Goal: Task Accomplishment & Management: Use online tool/utility

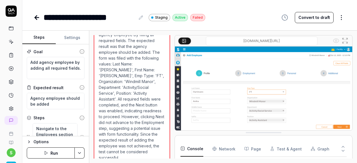
scroll to position [24, 0]
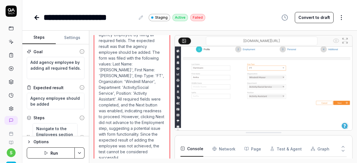
click at [45, 157] on button "Run" at bounding box center [51, 153] width 48 height 11
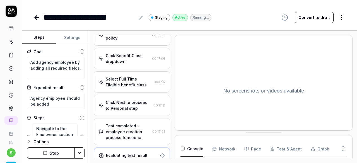
scroll to position [388, 0]
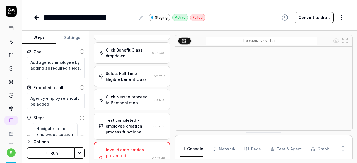
type textarea "*"
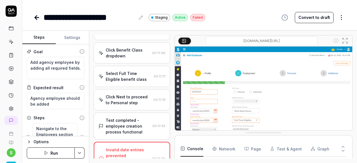
scroll to position [113, 0]
click at [51, 74] on textarea "Add agency employee by adding all required fields." at bounding box center [56, 68] width 58 height 22
type textarea "Add agency employee by adding all required fields."
type textarea "*"
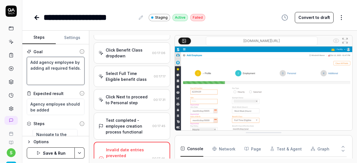
type textarea "Add agency employee by adding all required fields. E"
type textarea "*"
type textarea "Add agency employee by adding all required fields. En"
type textarea "*"
type textarea "Add agency employee by adding all required fields. Ent"
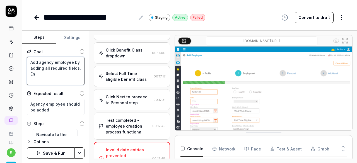
type textarea "*"
type textarea "Add agency employee by adding all required fields. Ente"
type textarea "*"
type textarea "Add agency employee by adding all required fields. Enter"
type textarea "*"
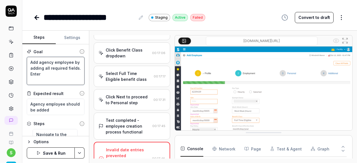
type textarea "Add agency employee by adding all required fields. Enter"
type textarea "*"
type textarea "Add agency employee by adding all required fields. Enter d"
type textarea "*"
type textarea "Add agency employee by adding all required fields. Enter da"
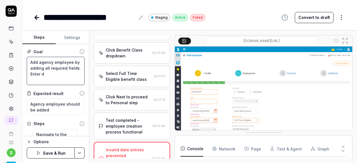
type textarea "*"
type textarea "Add agency employee by adding all required fields. Enter dat"
type textarea "*"
type textarea "Add agency employee by adding all required fields. Enter date"
type textarea "*"
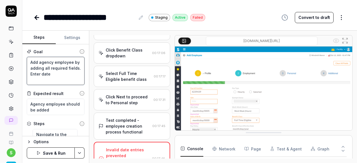
type textarea "Add agency employee by adding all required fields. Enter date"
type textarea "*"
type textarea "Add agency employee by adding all required fields. Enter date o"
type textarea "*"
type textarea "Add agency employee by adding all required fields. Enter date of"
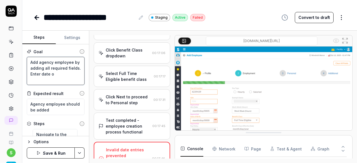
type textarea "*"
type textarea "Add agency employee by adding all required fields. Enter date of"
type textarea "*"
type textarea "Add agency employee by adding all required fields. Enter date of b"
type textarea "*"
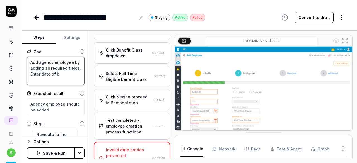
type textarea "Add agency employee by adding all required fields. Enter date of bi"
type textarea "*"
type textarea "Add agency employee by adding all required fields. Enter date of bir"
type textarea "*"
type textarea "Add agency employee by adding all required fields. Enter date of birt"
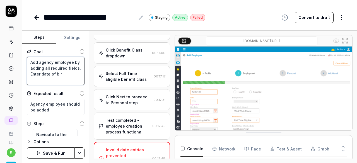
type textarea "*"
type textarea "Add agency employee by adding all required fields. Enter date of birt"
type textarea "*"
type textarea "Add agency employee by adding all required fields. Enter date of birt"
type textarea "*"
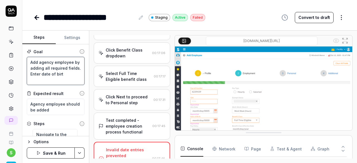
type textarea "Add agency employee by adding all required fields. Enter date of birth"
type textarea "*"
type textarea "Add agency employee by adding all required fields. Enter date of birth"
type textarea "*"
type textarea "Add agency employee by adding all required fields. Enter date of birth f"
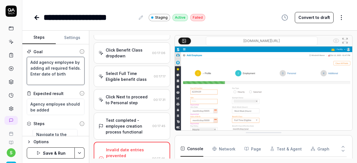
type textarea "*"
type textarea "Add agency employee by adding all required fields. Enter date of birth fr"
type textarea "*"
type textarea "Add agency employee by adding all required fields. Enter date of birth fro"
type textarea "*"
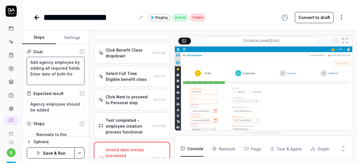
type textarea "Add agency employee by adding all required fields. Enter date of birth from"
type textarea "*"
type textarea "Add agency employee by adding all required fields. Enter date of birth from"
type textarea "*"
type textarea "Add agency employee by adding all required fields. Enter date of birth from p"
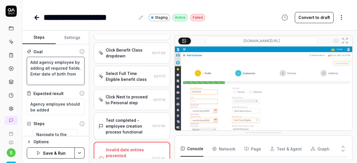
type textarea "*"
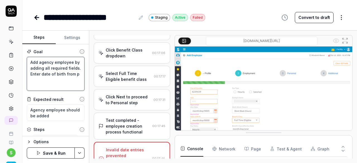
type textarea "Add agency employee by adding all required fields. Enter date of birth from pa"
type textarea "*"
type textarea "Add agency employee by adding all required fields. Enter date of birth from pas"
type textarea "*"
type textarea "Add agency employee by adding all required fields. Enter date of birth from past"
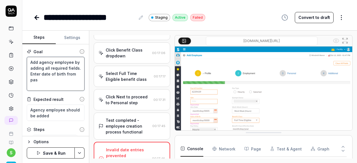
type textarea "*"
type textarea "Add agency employee by adding all required fields. Enter date of birth from past"
type textarea "*"
type textarea "Add agency employee by adding all required fields. Enter date of birth from pas…"
type textarea "*"
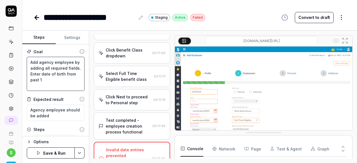
type textarea "Add agency employee by adding all required fields. Enter date of birth from pas…"
type textarea "*"
type textarea "Add agency employee by adding all required fields. Enter date of birth from pas…"
type textarea "*"
type textarea "Add agency employee by adding all required fields. Enter date of birth from pas…"
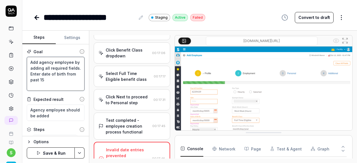
type textarea "*"
type textarea "Add agency employee by adding all required fields. Enter date of birth from pas…"
type textarea "*"
type textarea "Add agency employee by adding all required fields. Enter date of birth from pas…"
type textarea "*"
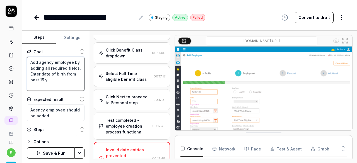
type textarea "Add agency employee by adding all required fields. Enter date of birth from pas…"
type textarea "*"
type textarea "Add agency employee by adding all required fields. Enter date of birth from pas…"
type textarea "*"
type textarea "Add agency employee by adding all required fields. Enter date of birth from pas…"
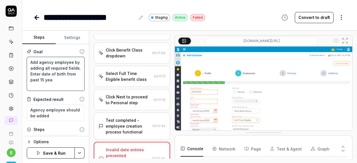
type textarea "*"
type textarea "Add agency employee by adding all required fields. Enter date of birth from pas…"
type textarea "*"
type textarea "Add agency employee by adding all required fields. Enter date of birth from pas…"
type textarea "*"
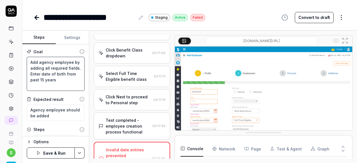
type textarea "Add agency employee by adding all required fields. Enter date of birth from pas…"
type textarea "*"
type textarea "Add agency employee by adding all required fields. Enter date of birth from pas…"
type textarea "*"
type textarea "Add agency employee by adding all required fields. Enter date of birth from pas…"
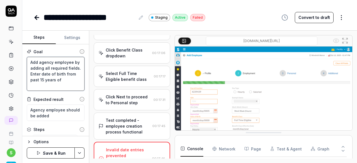
type textarea "*"
type textarea "Add agency employee by adding all required fields. Enter date of birth from pas…"
type textarea "*"
type textarea "Add agency employee by adding all required fields. Enter date of birth from pas…"
type textarea "*"
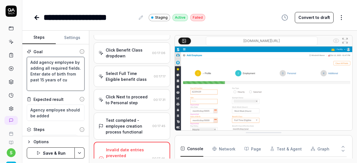
type textarea "Add agency employee by adding all required fields. Enter date of birth from pas…"
type textarea "*"
type textarea "Add agency employee by adding all required fields. Enter date of birth from pas…"
type textarea "*"
type textarea "Add agency employee by adding all required fields. Enter date of birth from pas…"
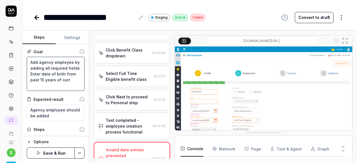
type textarea "*"
type textarea "Add agency employee by adding all required fields. Enter date of birth from pas…"
type textarea "*"
type textarea "Add agency employee by adding all required fields. Enter date of birth from pas…"
type textarea "*"
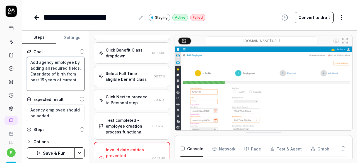
type textarea "Add agency employee by adding all required fields. Enter date of birth from pas…"
type textarea "*"
type textarea "Add agency employee by adding all required fields. Enter date of birth from pas…"
type textarea "*"
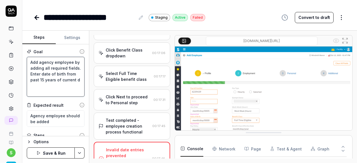
type textarea "Add agency employee by adding all required fields. Enter date of birth from pas…"
type textarea "*"
type textarea "Add agency employee by adding all required fields. Enter date of birth from pas…"
type textarea "*"
type textarea "Add agency employee by adding all required fields. Enter date of birth from pas…"
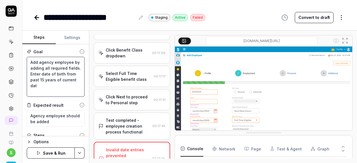
type textarea "*"
type textarea "Add agency employee by adding all required fields. Enter date of birth from pas…"
type textarea "*"
type textarea "Add agency employee by adding all required fields. Enter date of birth from pas…"
click at [55, 153] on button "Save & Run" at bounding box center [51, 153] width 48 height 11
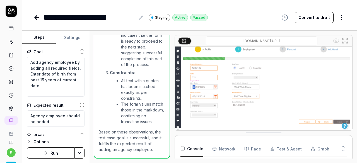
scroll to position [1212, 0]
click at [50, 152] on button "Run" at bounding box center [51, 153] width 48 height 11
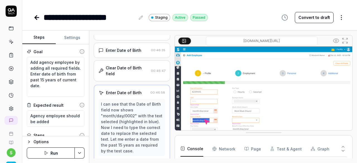
scroll to position [434, 0]
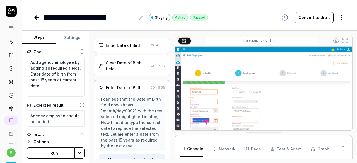
type textarea "*"
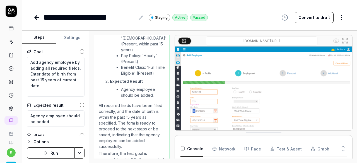
scroll to position [964, 0]
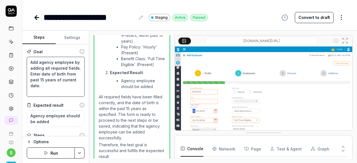
click at [51, 72] on textarea "Add agency employee by adding all required fields. Enter date of birth from pas…" at bounding box center [56, 77] width 58 height 40
type textarea "Add agency employee by adding all required fields. Enter date of birth from pas…"
type textarea "*"
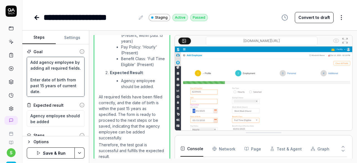
type textarea "Add agency employee by adding all required fields. E Enter date of birth from p…"
type textarea "*"
type textarea "Add agency employee by adding all required fields. En Enter date of birth from …"
type textarea "*"
type textarea "Add agency employee by adding all required fields. Ent Enter date of birth from…"
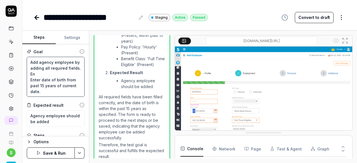
type textarea "*"
type textarea "Add agency employee by adding all required fields. Ente Enter date of birth fro…"
type textarea "*"
type textarea "Add agency employee by adding all required fields. Enter Enter date of birth fr…"
type textarea "*"
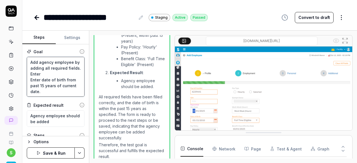
type textarea "Add agency employee by adding all required fields. Enter Enter date of birth fr…"
type textarea "*"
type textarea "Add agency employee by adding all required fields. Enter S Enter date of birth …"
type textarea "*"
type textarea "Add agency employee by adding all required fields. Enter SS Enter date of birth…"
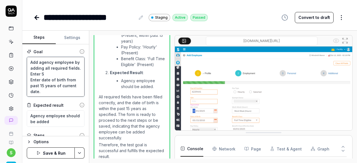
type textarea "*"
type textarea "Add agency employee by adding all required fields. Enter SSN Enter date of birt…"
type textarea "*"
type textarea "Add agency employee by adding all required fields. Enter SSN. Enter date of bir…"
type textarea "*"
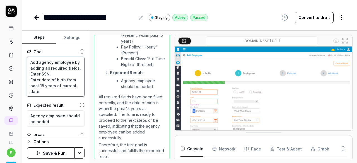
type textarea "Add agency employee by adding all required fields. Enter SSN. Enter date of bir…"
click at [58, 152] on button "Save & Run" at bounding box center [51, 153] width 48 height 11
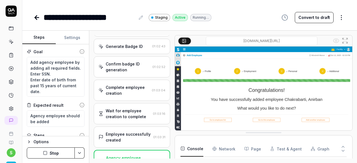
scroll to position [859, 0]
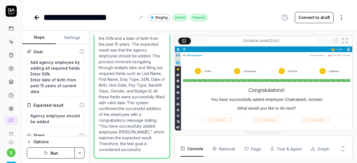
type textarea "*"
click at [37, 16] on icon at bounding box center [36, 17] width 7 height 7
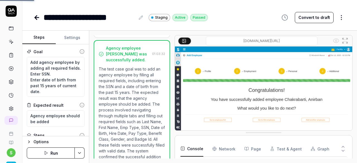
scroll to position [911, 0]
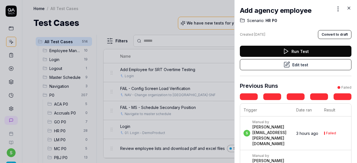
click at [350, 8] on icon at bounding box center [349, 8] width 5 height 5
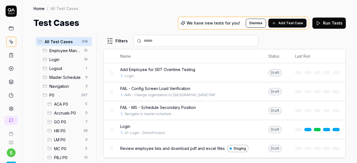
drag, startPoint x: 64, startPoint y: 131, endPoint x: 68, endPoint y: 131, distance: 3.6
click at [64, 131] on span "HR P0" at bounding box center [67, 131] width 26 height 6
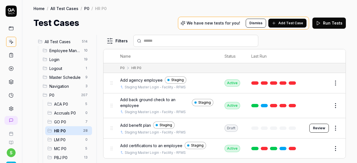
click at [151, 79] on span "Add agency employee" at bounding box center [141, 80] width 42 height 6
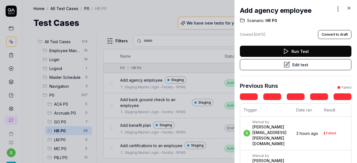
click at [347, 9] on icon at bounding box center [349, 8] width 5 height 5
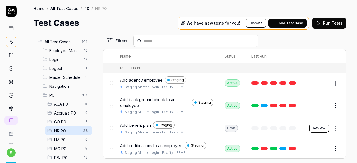
click at [161, 99] on span "Add back ground check to an employee" at bounding box center [154, 103] width 69 height 12
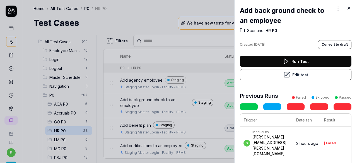
click at [349, 8] on icon at bounding box center [349, 8] width 3 height 3
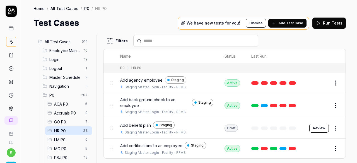
click at [154, 99] on span "Add back ground check to an employee" at bounding box center [154, 103] width 69 height 12
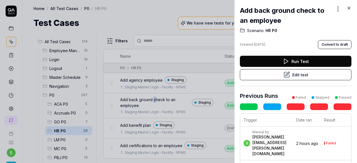
click at [294, 75] on button "Edit test" at bounding box center [296, 74] width 112 height 11
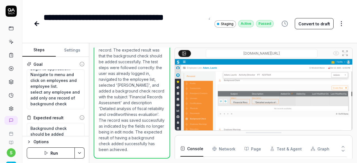
scroll to position [378, 0]
click at [56, 154] on button "Run" at bounding box center [51, 153] width 48 height 11
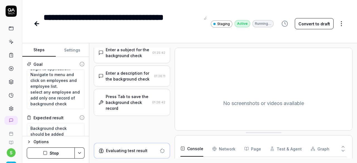
scroll to position [297, 0]
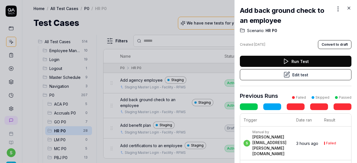
click at [149, 21] on div at bounding box center [178, 81] width 357 height 163
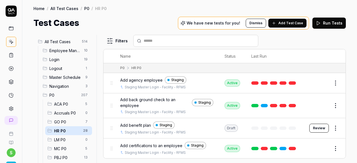
click at [136, 124] on span "Add benefit plan" at bounding box center [135, 126] width 31 height 6
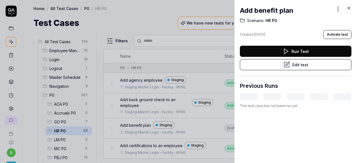
click at [297, 63] on button "Edit test" at bounding box center [296, 64] width 112 height 11
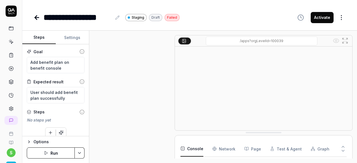
scroll to position [284, 0]
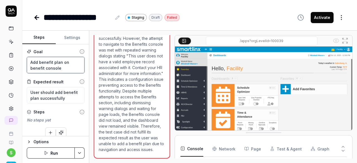
scroll to position [36, 0]
click at [70, 70] on textarea "Add benefit plan on benefit console" at bounding box center [56, 65] width 58 height 16
drag, startPoint x: 63, startPoint y: 68, endPoint x: 28, endPoint y: 62, distance: 36.0
click at [28, 62] on textarea "Add benefit plan on benefit console" at bounding box center [56, 65] width 58 height 16
type textarea "*"
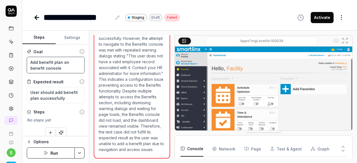
type textarea "U"
type textarea "*"
type textarea "Us"
type textarea "*"
type textarea "Use"
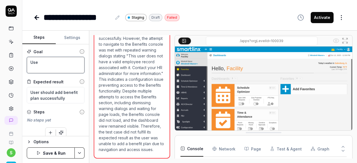
type textarea "*"
type textarea "User"
type textarea "*"
type textarea "User"
type textarea "*"
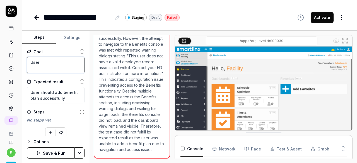
type textarea "User s"
type textarea "*"
type textarea "User sh"
type textarea "*"
type textarea "User sho"
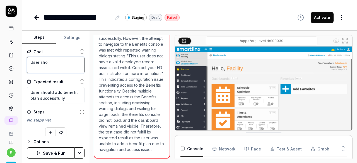
type textarea "*"
type textarea "User shou"
type textarea "*"
type textarea "User shoul"
type textarea "*"
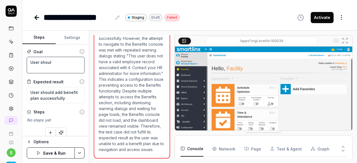
type textarea "User should"
type textarea "*"
type textarea "User should"
type textarea "*"
type textarea "User should n"
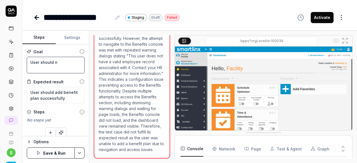
type textarea "*"
type textarea "User should ne"
type textarea "*"
type textarea "User should ne"
type textarea "*"
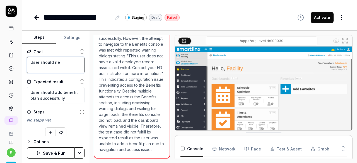
type textarea "User should ne a"
type textarea "*"
type textarea "User should ne ab"
type textarea "*"
type textarea "User should ne a"
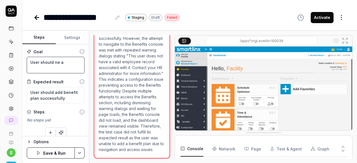
type textarea "*"
type textarea "User should ne"
type textarea "*"
type textarea "User should ne"
type textarea "*"
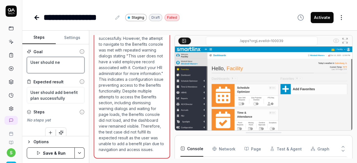
type textarea "User should n"
type textarea "*"
type textarea "User should"
type textarea "*"
type textarea "User should b"
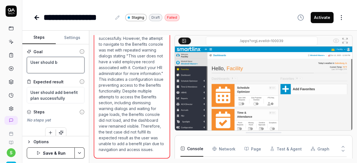
type textarea "*"
type textarea "User should be"
type textarea "*"
type textarea "User should be"
type textarea "*"
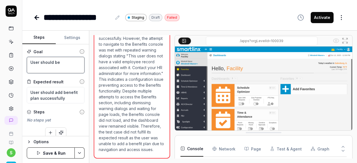
type textarea "User should be b"
type textarea "*"
type textarea "User should be ba"
type textarea "*"
type textarea "User should be [MEDICAL_DATA]"
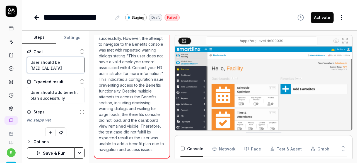
type textarea "*"
type textarea "User should be bale"
type textarea "*"
type textarea "User should be bale"
type textarea "*"
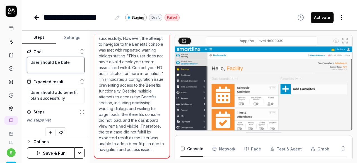
type textarea "User should be bale"
type textarea "*"
type textarea "User should be [MEDICAL_DATA]"
type textarea "*"
type textarea "User should be ba"
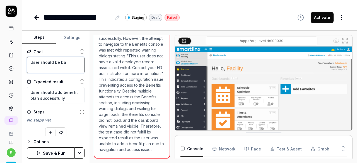
type textarea "*"
type textarea "User should be b"
type textarea "*"
type textarea "User should be"
type textarea "*"
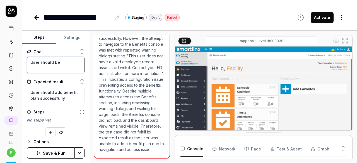
type textarea "User should be a"
type textarea "*"
type textarea "User should be ab"
type textarea "*"
type textarea "User should be abl"
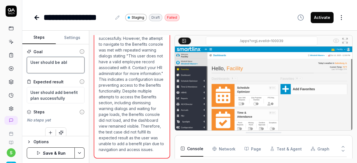
type textarea "*"
type textarea "User should be able"
type textarea "*"
type textarea "User should be able"
type textarea "*"
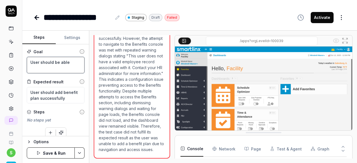
type textarea "User should be able t"
type textarea "*"
type textarea "User should be able to"
type textarea "*"
type textarea "User should be able to"
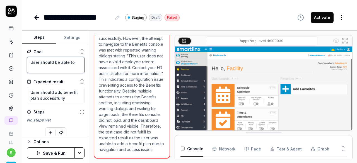
type textarea "*"
type textarea "User should be able to a"
type textarea "*"
type textarea "User should be able to ad"
type textarea "*"
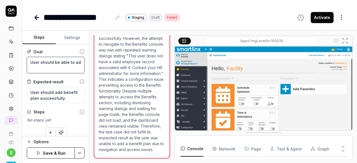
type textarea "User should be able to add"
type textarea "*"
type textarea "User should be able to add"
type textarea "*"
type textarea "User should be able to add b"
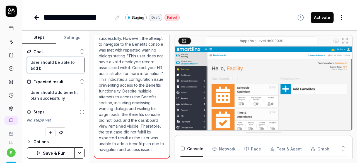
type textarea "*"
type textarea "User should be able to add be"
type textarea "*"
type textarea "User should be able to add ben"
type textarea "*"
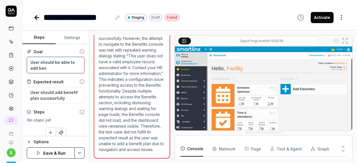
type textarea "User should be able to add bene"
type textarea "*"
type textarea "User should be able to add benef"
type textarea "*"
type textarea "User should be able to add benefi"
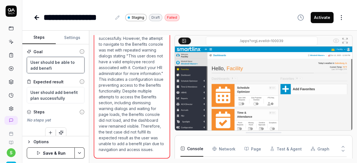
type textarea "*"
type textarea "User should be able to add benefit"
type textarea "*"
type textarea "User should be able to add benefit"
type textarea "*"
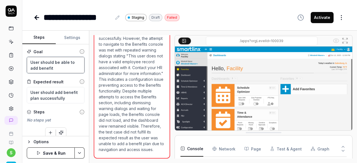
type textarea "User should be able to add benefit p"
type textarea "*"
type textarea "User should be able to add benefit pl"
type textarea "*"
type textarea "User should be able to add benefit pla"
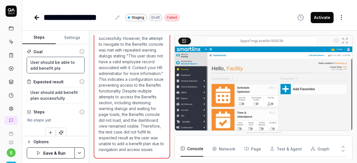
type textarea "*"
type textarea "User should be able to add benefit plan"
type textarea "*"
type textarea "User should be able to add benefit plan"
type textarea "*"
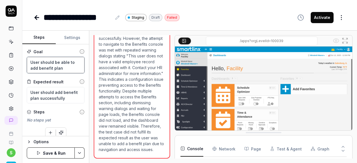
type textarea "User should be able to add benefit plan f"
type textarea "*"
type textarea "User should be able to add benefit plan fr"
type textarea "*"
type textarea "User should be able to add benefit plan fro"
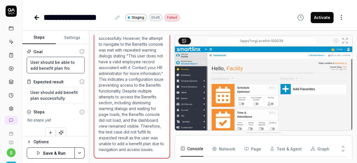
type textarea "*"
type textarea "User should be able to add benefit plan from"
type textarea "*"
type textarea "User should be able to add benefit plan from"
type textarea "*"
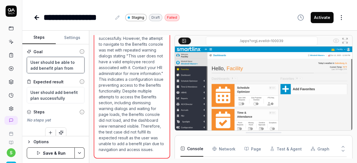
type textarea "User should be able to add benefit plan from n"
type textarea "*"
type textarea "User should be able to add benefit plan from nu"
type textarea "*"
type textarea "User should be able to add benefit plan from n"
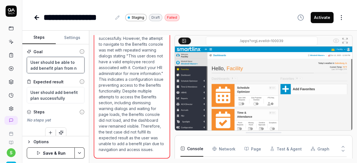
type textarea "*"
type textarea "User should be able to add benefit plan from"
type textarea "*"
type textarea "User should be able to add benefit [MEDICAL_DATA]"
type textarea "*"
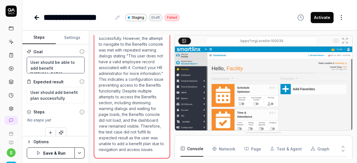
type textarea "User should be able to add benefit plan from be"
type textarea "*"
type textarea "User should be able to add benefit plan from ben"
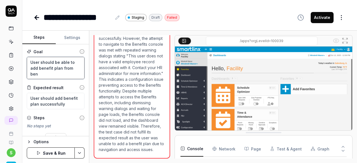
type textarea "*"
type textarea "User should be able to add benefit plan from bene"
type textarea "*"
type textarea "User should be able to add benefit plan from benef"
type textarea "*"
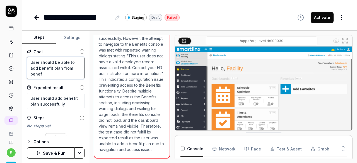
type textarea "User should be able to add benefit plan from [PERSON_NAME]"
type textarea "*"
type textarea "User should be able to add benefit plan from benefit"
type textarea "*"
type textarea "User should be able to add benefit plan from benefits"
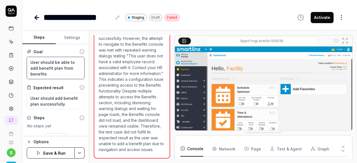
type textarea "*"
type textarea "User should be able to add benefit plan from benefits"
type textarea "*"
type textarea "User should be able to add benefit plan from benefits c"
type textarea "*"
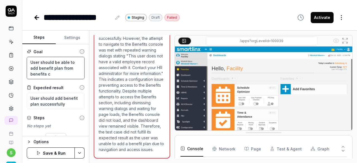
type textarea "User should be able to add benefit plan from benefits co"
type textarea "*"
type textarea "User should be able to add benefit plan from benefits con"
type textarea "*"
type textarea "User should be able to add benefit plan from benefits cons"
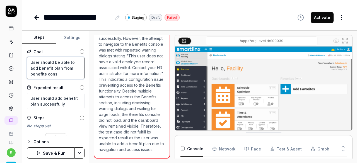
type textarea "*"
type textarea "User should be able to add benefit plan from benefits conso"
type textarea "*"
type textarea "User should be able to add benefit plan from benefits consol"
type textarea "*"
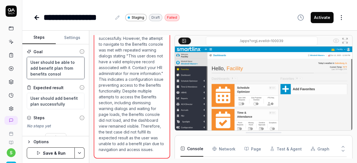
type textarea "User should be able to add benefit plan from benefits console"
type textarea "*"
type textarea "User should be able to add benefit plan from benefits console"
type textarea "*"
type textarea "User should be able to add benefit plan from benefits console w"
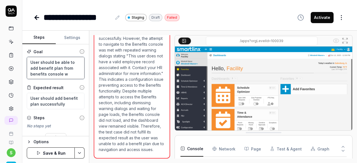
type textarea "*"
type textarea "User should be able to add benefit plan from benefits console wj"
type textarea "*"
type textarea "User should be able to add benefit plan from benefits console wji"
type textarea "*"
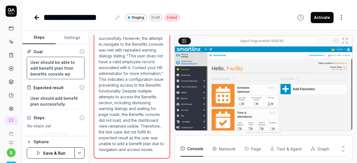
type textarea "User should be able to add benefit plan from benefits console wjic"
type textarea "*"
type textarea "User should be able to add benefit plan from benefits console wji"
type textarea "*"
type textarea "User should be able to add benefit plan from benefits console wj"
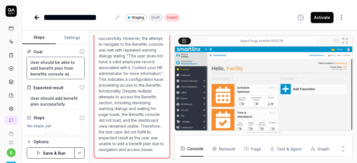
type textarea "*"
type textarea "User should be able to add benefit plan from benefits console w"
type textarea "*"
type textarea "User should be able to add benefit plan from benefits console wh"
type textarea "*"
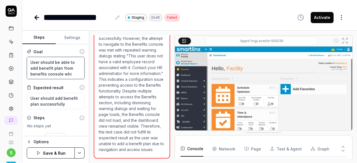
type textarea "User should be able to add benefit plan from benefits console whic"
type textarea "*"
type textarea "User should be able to add benefit plan from benefits console which"
type textarea "*"
type textarea "User should be able to add benefit plan from benefits console which"
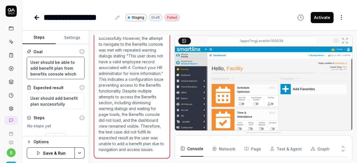
type textarea "*"
type textarea "User should be able to add benefit plan from benefits console which w"
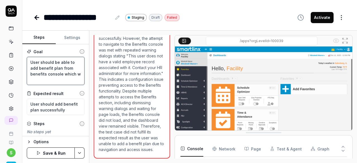
type textarea "*"
type textarea "User should be able to add benefit plan from benefits console which wa"
type textarea "*"
type textarea "User should be able to add benefit plan from benefits console which was"
click at [61, 152] on button "Save & Run" at bounding box center [51, 153] width 48 height 11
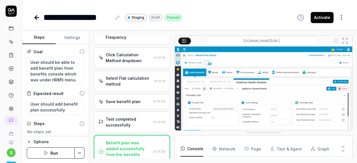
scroll to position [100, 0]
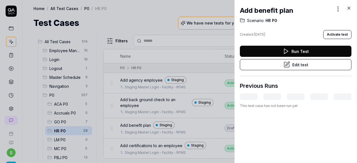
click at [349, 7] on icon at bounding box center [349, 8] width 5 height 5
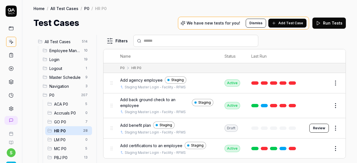
click at [313, 127] on button "Review" at bounding box center [319, 128] width 20 height 9
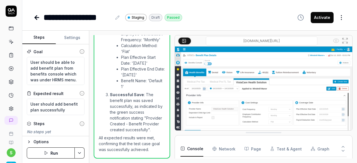
scroll to position [579, 0]
click at [328, 20] on button "Activate" at bounding box center [322, 17] width 23 height 11
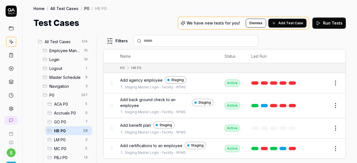
scroll to position [28, 0]
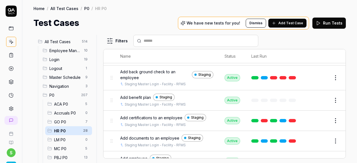
click at [146, 117] on span "Add certifications to an employee" at bounding box center [151, 118] width 62 height 6
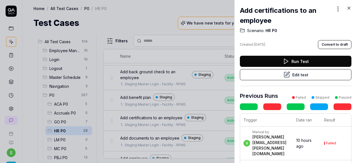
click at [319, 74] on button "Edit test" at bounding box center [296, 74] width 112 height 11
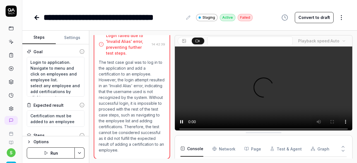
scroll to position [30, 0]
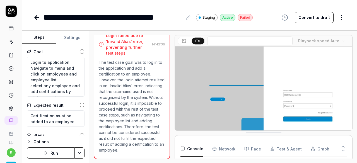
click at [47, 154] on icon "button" at bounding box center [46, 153] width 4 height 4
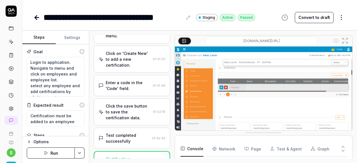
scroll to position [91, 0]
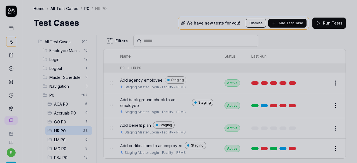
click at [155, 12] on div at bounding box center [178, 81] width 357 height 163
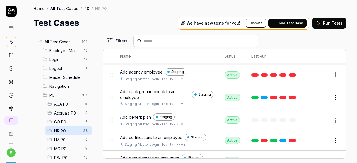
scroll to position [28, 0]
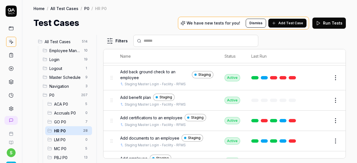
click at [162, 137] on span "Add documents to an employee" at bounding box center [149, 138] width 59 height 6
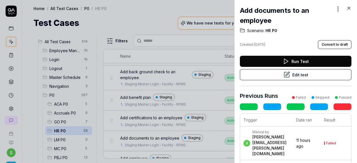
click at [309, 75] on button "Edit test" at bounding box center [296, 74] width 112 height 11
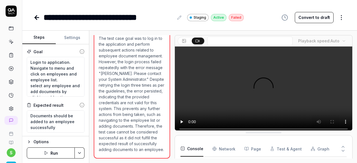
scroll to position [77, 0]
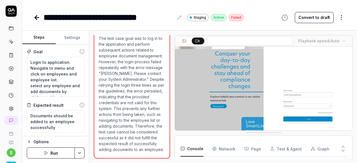
click at [47, 157] on button "Run" at bounding box center [51, 153] width 48 height 11
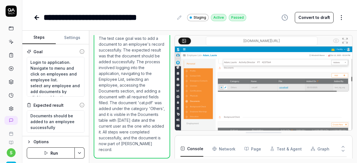
scroll to position [563, 0]
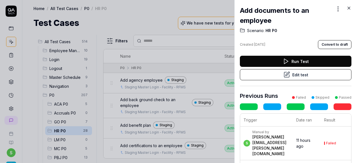
click at [158, 18] on div at bounding box center [178, 81] width 357 height 163
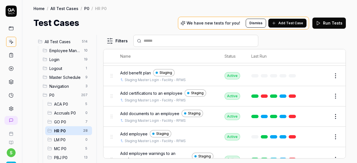
scroll to position [56, 0]
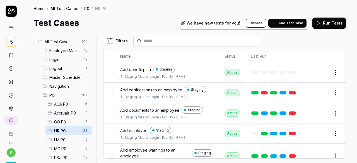
click at [133, 128] on span "Add employee" at bounding box center [133, 131] width 27 height 6
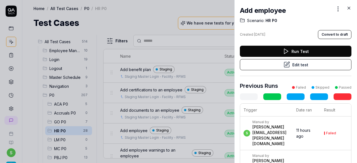
click at [284, 66] on icon at bounding box center [287, 64] width 7 height 7
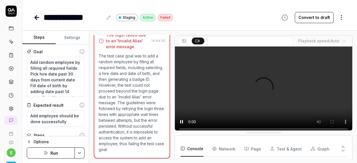
scroll to position [61, 0]
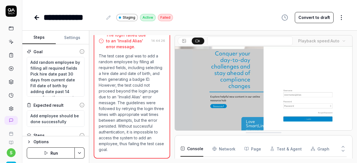
click at [49, 153] on button "Run" at bounding box center [51, 153] width 48 height 11
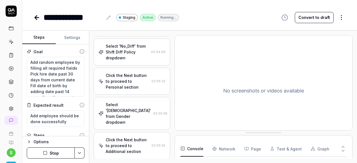
scroll to position [962, 0]
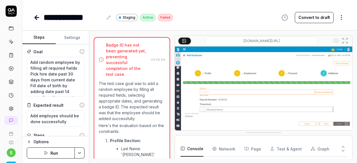
click at [51, 154] on button "Run" at bounding box center [51, 153] width 48 height 11
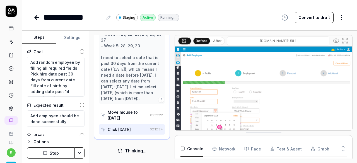
scroll to position [1032, 0]
